Goal: Check status

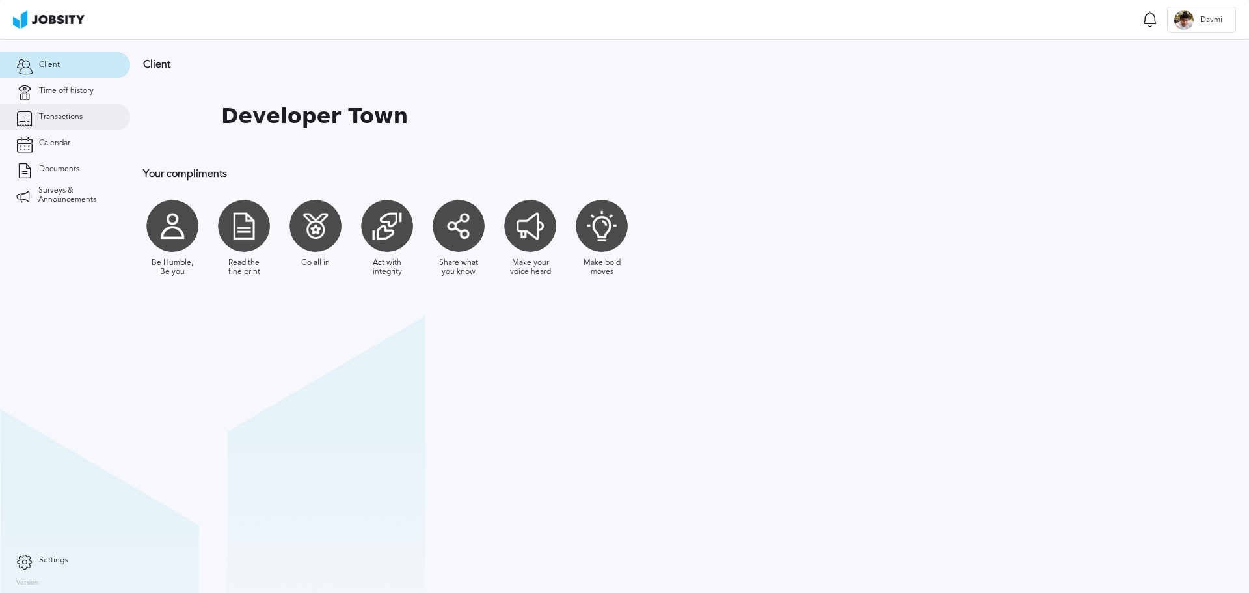
click at [78, 121] on span "Transactions" at bounding box center [61, 117] width 44 height 9
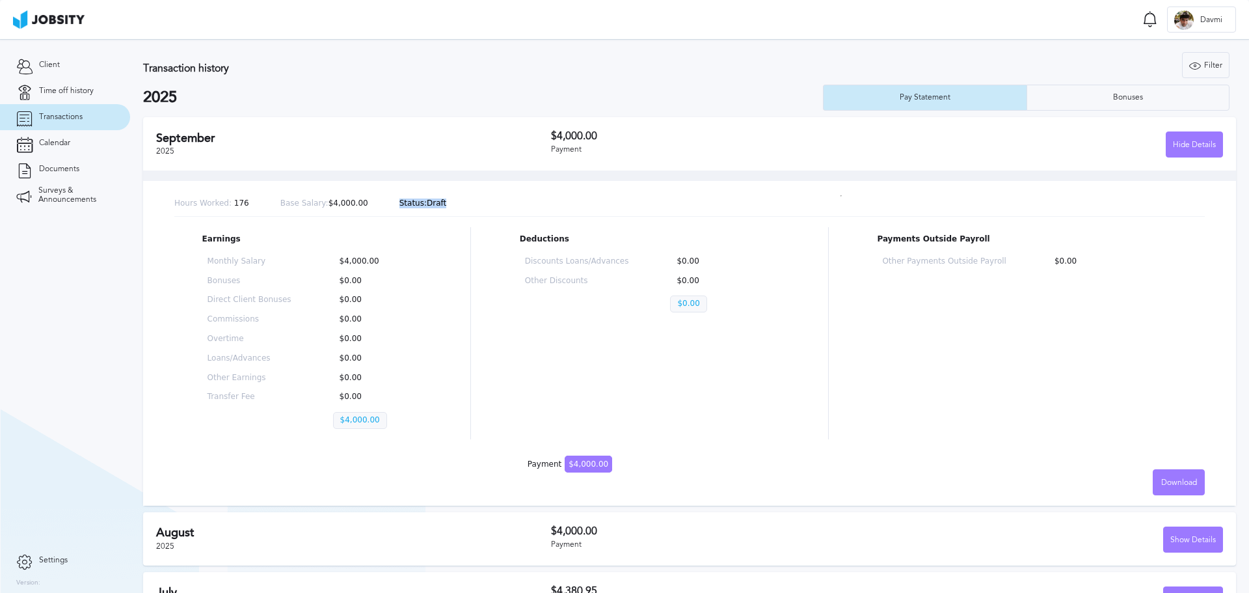
drag, startPoint x: 458, startPoint y: 210, endPoint x: 362, endPoint y: 202, distance: 96.7
click at [362, 202] on div "Hours Worked: 176 Base Salary: $4,000.00 Status: Draft" at bounding box center [689, 203] width 1031 height 25
click at [368, 202] on div "Hours Worked: 176 Base Salary: $4,000.00 Status: Draft" at bounding box center [689, 203] width 1031 height 25
click at [867, 299] on div "Earnings Monthly Salary $4,000.00 Bonuses $0.00 Direct Client Bonuses $0.00 Com…" at bounding box center [689, 333] width 1031 height 212
